Goal: Task Accomplishment & Management: Complete application form

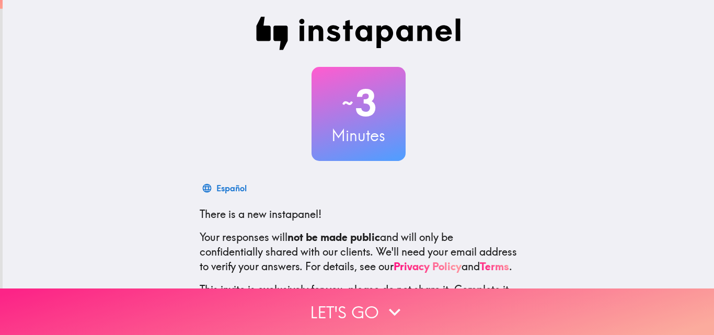
click at [383, 300] on icon "button" at bounding box center [394, 311] width 23 height 23
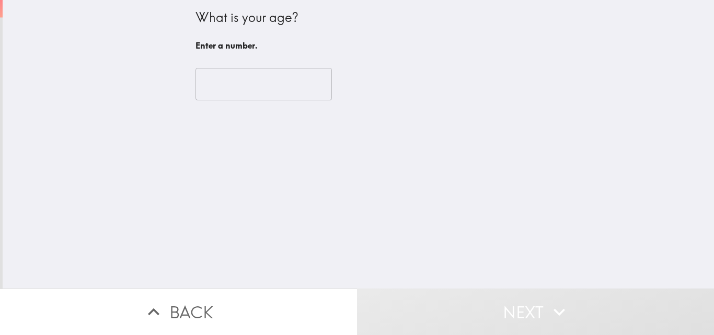
click at [236, 87] on input "number" at bounding box center [263, 84] width 136 height 32
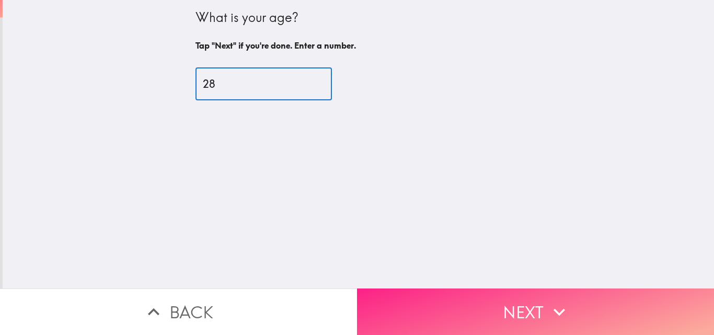
type input "28"
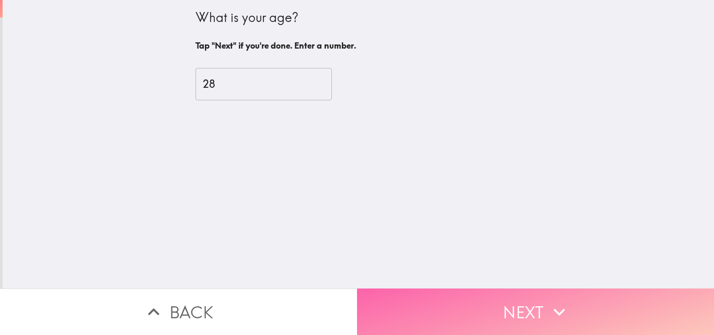
click at [473, 295] on button "Next" at bounding box center [535, 311] width 357 height 46
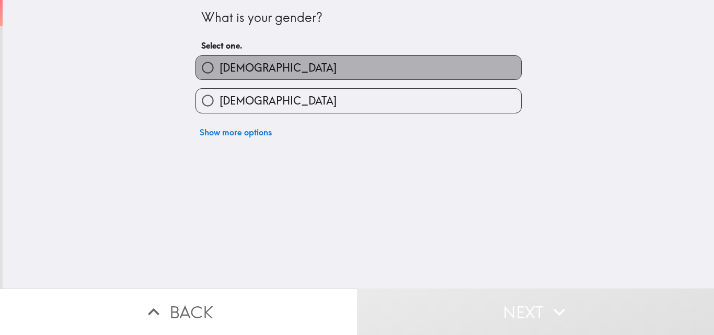
click at [250, 67] on label "[DEMOGRAPHIC_DATA]" at bounding box center [358, 68] width 325 height 24
click at [219, 67] on input "[DEMOGRAPHIC_DATA]" at bounding box center [208, 68] width 24 height 24
radio input "true"
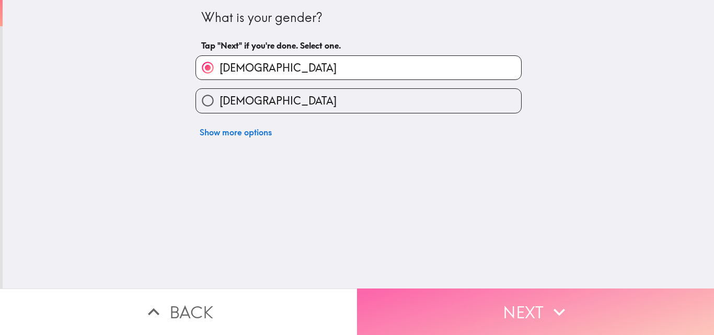
click at [488, 305] on button "Next" at bounding box center [535, 311] width 357 height 46
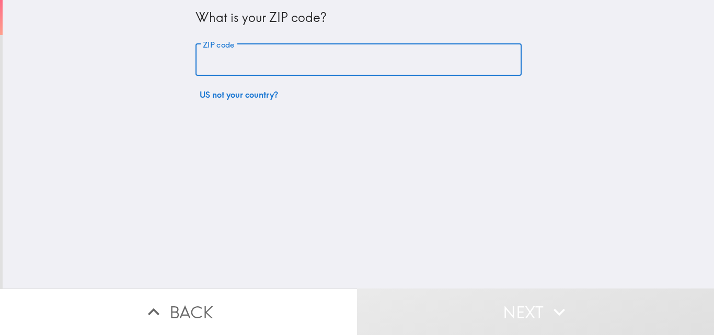
click at [267, 61] on input "ZIP code" at bounding box center [358, 60] width 326 height 32
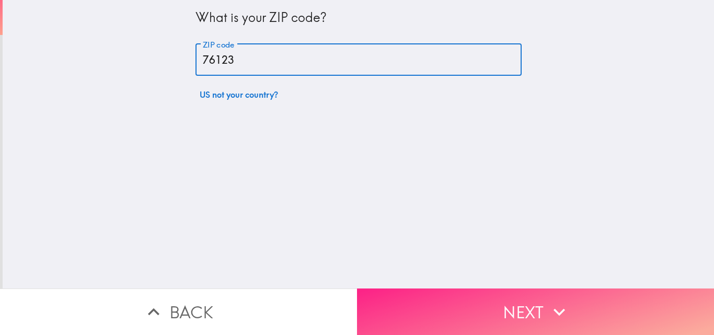
type input "76123"
click at [462, 305] on button "Next" at bounding box center [535, 311] width 357 height 46
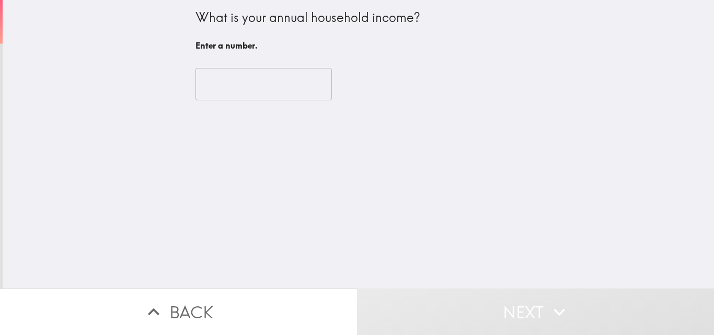
click at [272, 85] on input "number" at bounding box center [263, 84] width 136 height 32
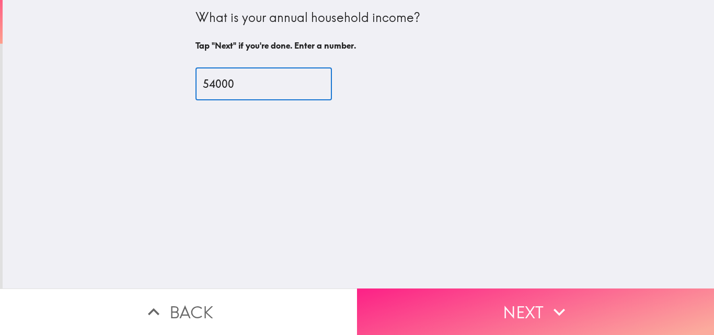
type input "54000"
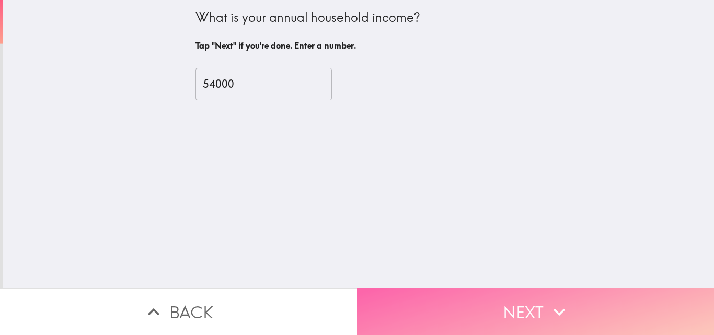
click at [476, 304] on button "Next" at bounding box center [535, 311] width 357 height 46
